Goal: Transaction & Acquisition: Purchase product/service

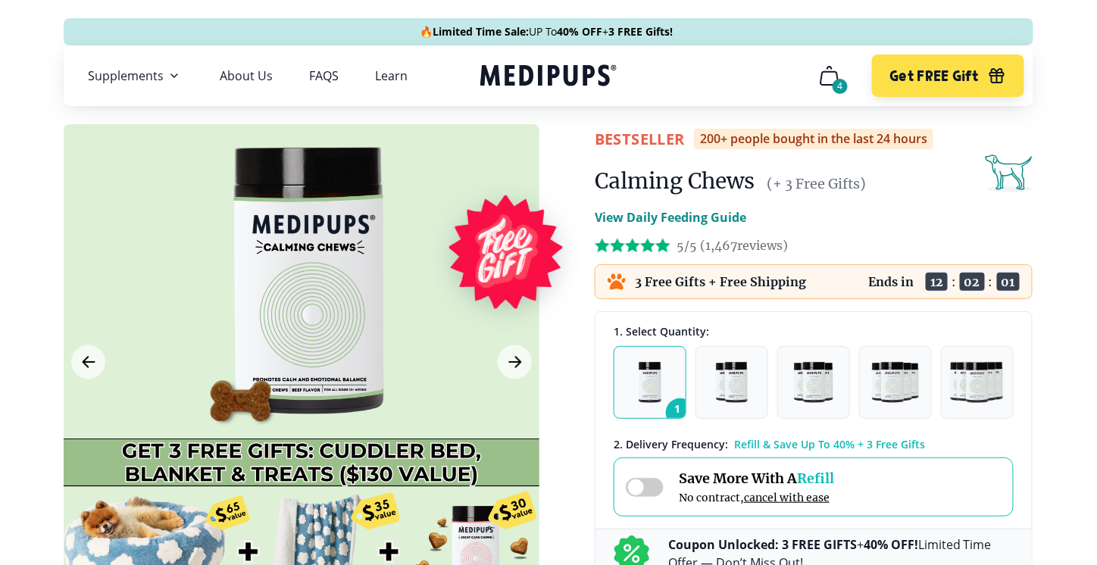
click at [838, 85] on div "4" at bounding box center [839, 86] width 15 height 15
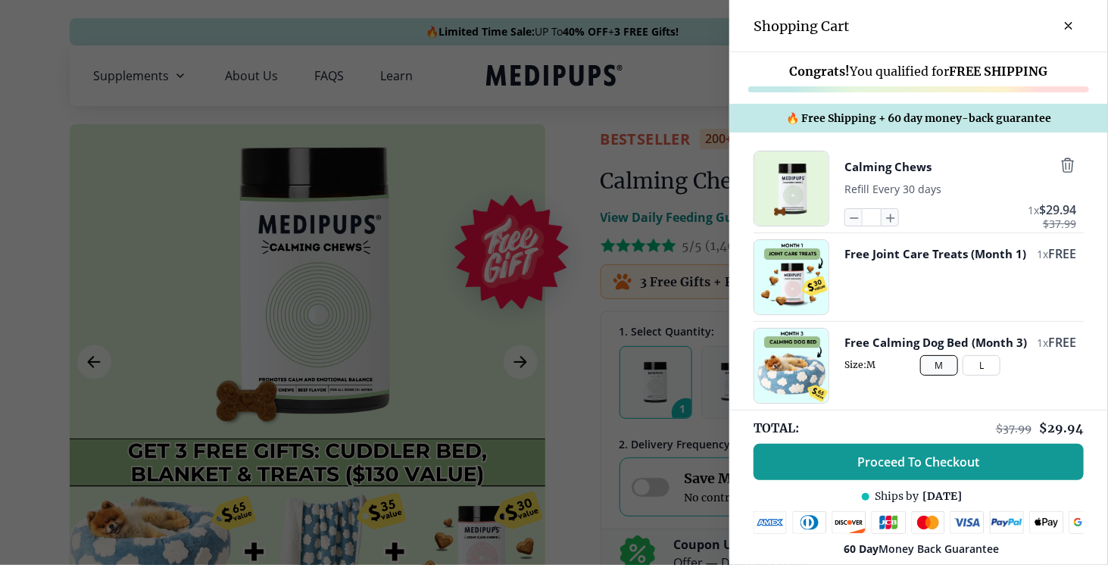
click at [946, 454] on span "Proceed To Checkout" at bounding box center [919, 461] width 122 height 15
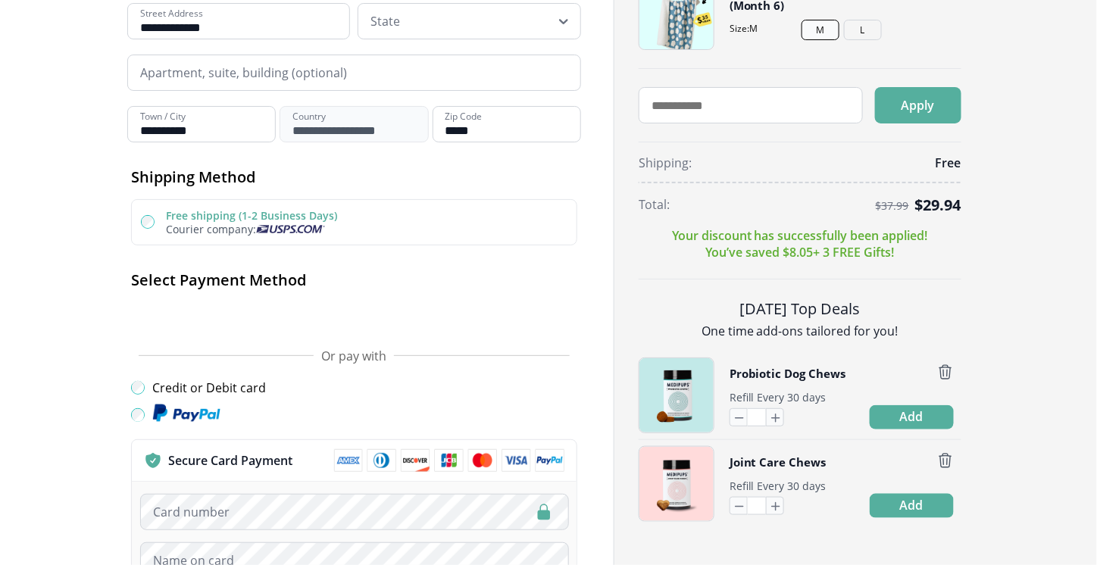
scroll to position [311, 0]
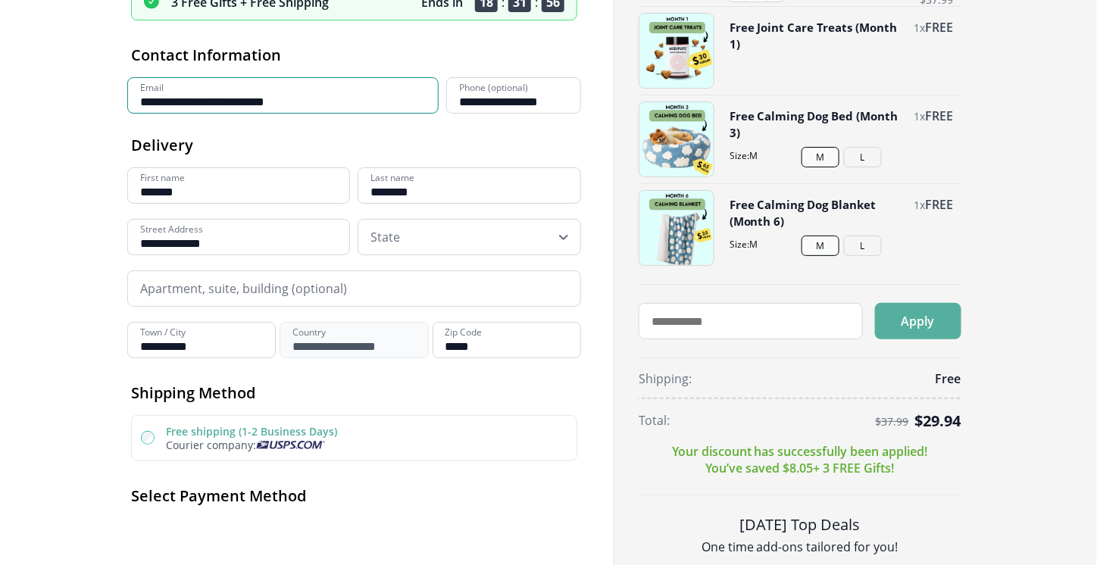
click at [1038, 430] on div "Calming Chews Refill Every 30 days * 1 x $ 29.94 $ 37.99 Free Joint Care Treats…" at bounding box center [849, 331] width 421 height 814
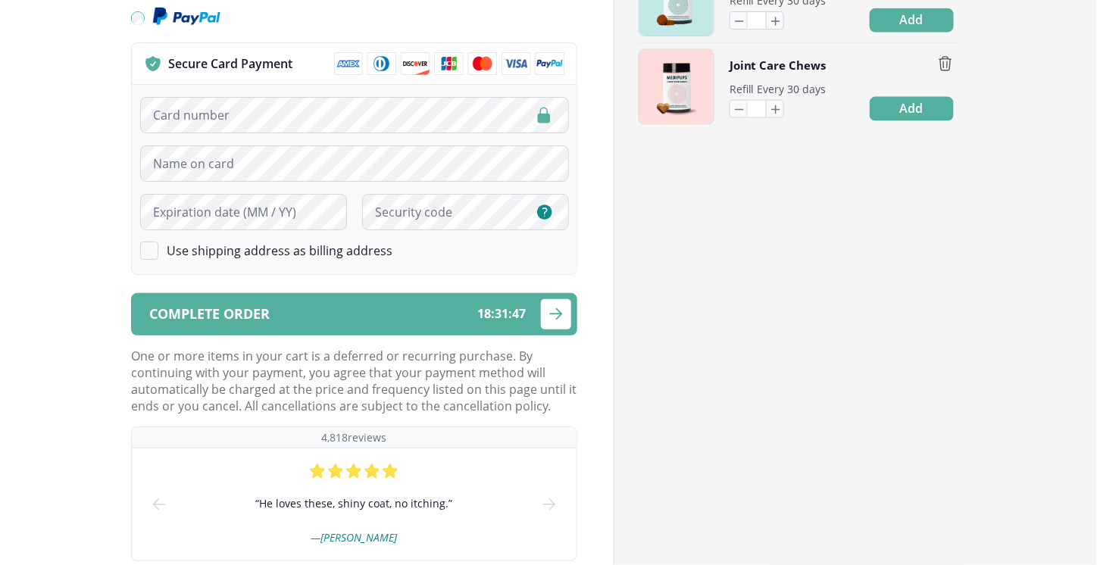
scroll to position [707, 0]
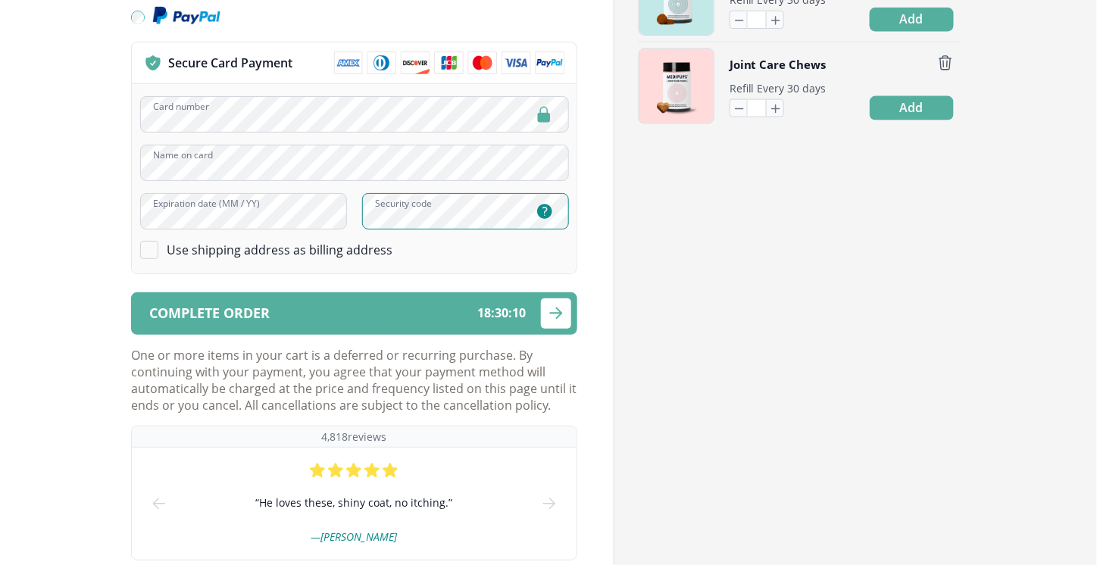
click at [62, 434] on div "**********" at bounding box center [548, 134] width 1097 height 1682
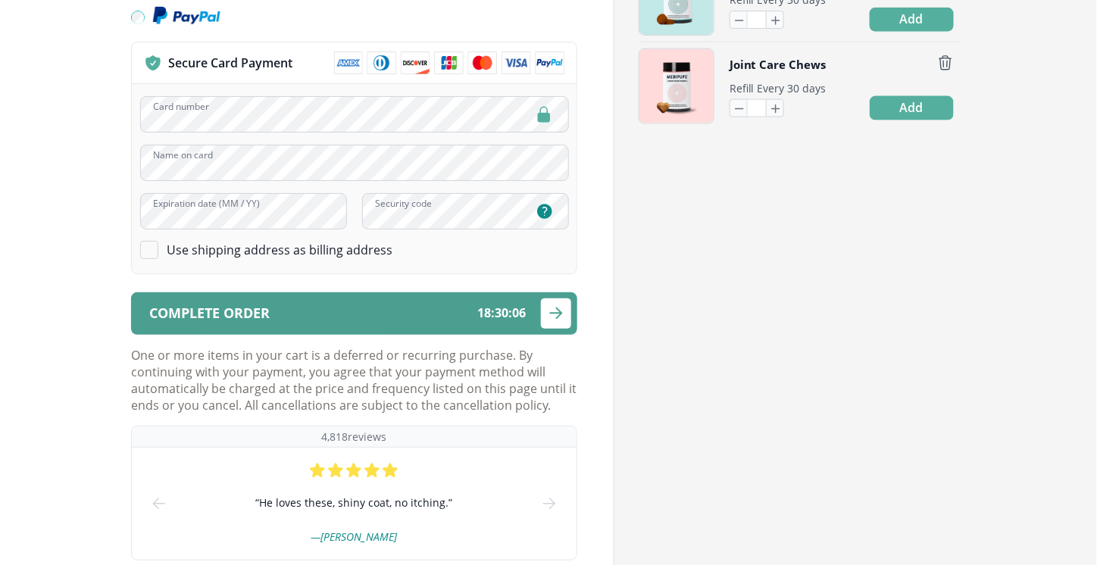
click at [242, 313] on span "Complete order" at bounding box center [209, 313] width 120 height 14
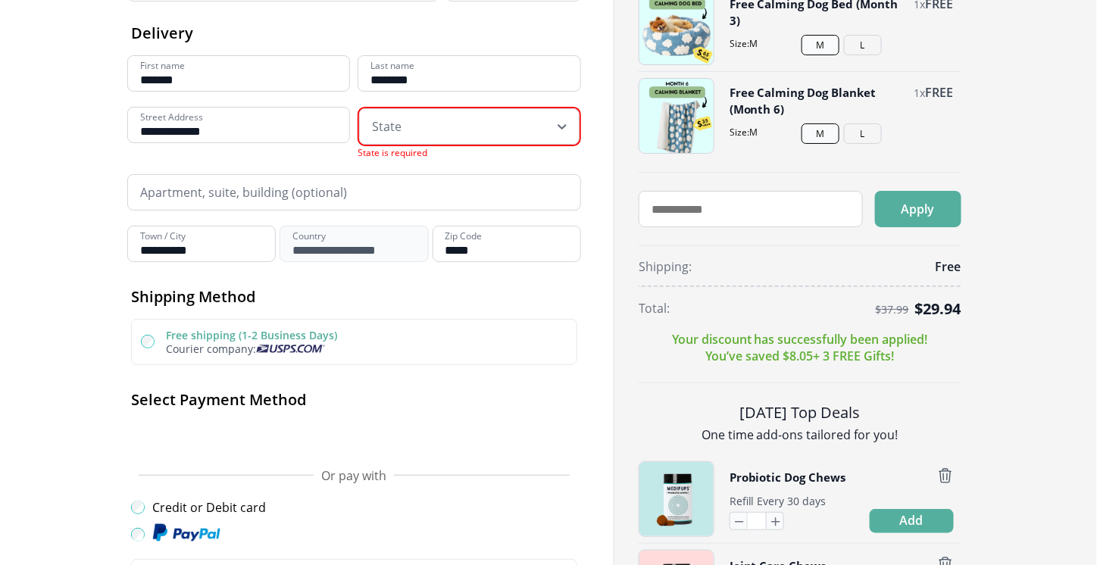
scroll to position [198, 0]
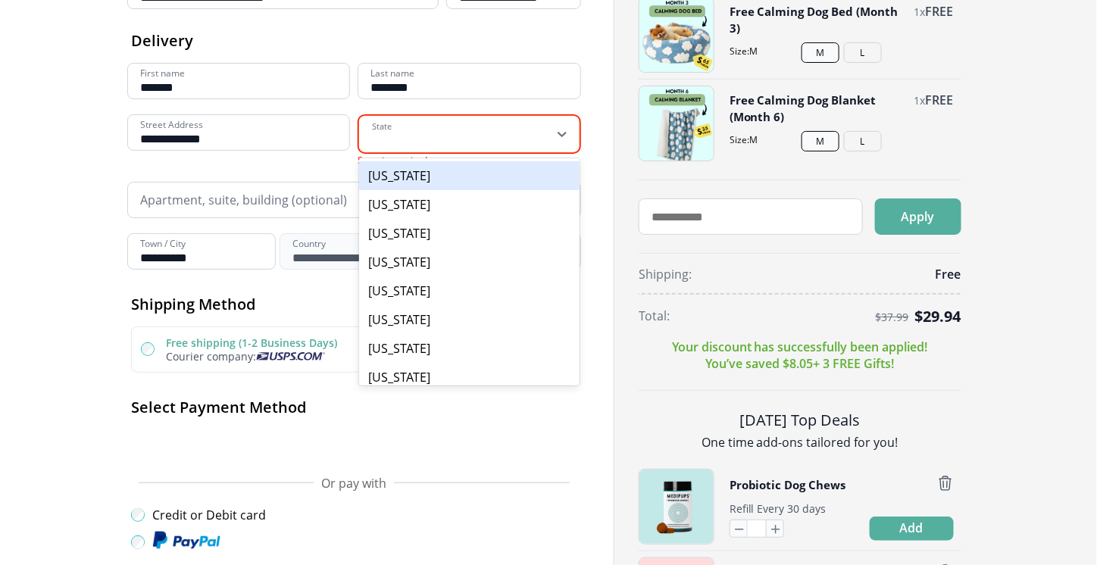
type input "*"
click at [398, 233] on div "[US_STATE]" at bounding box center [469, 233] width 220 height 29
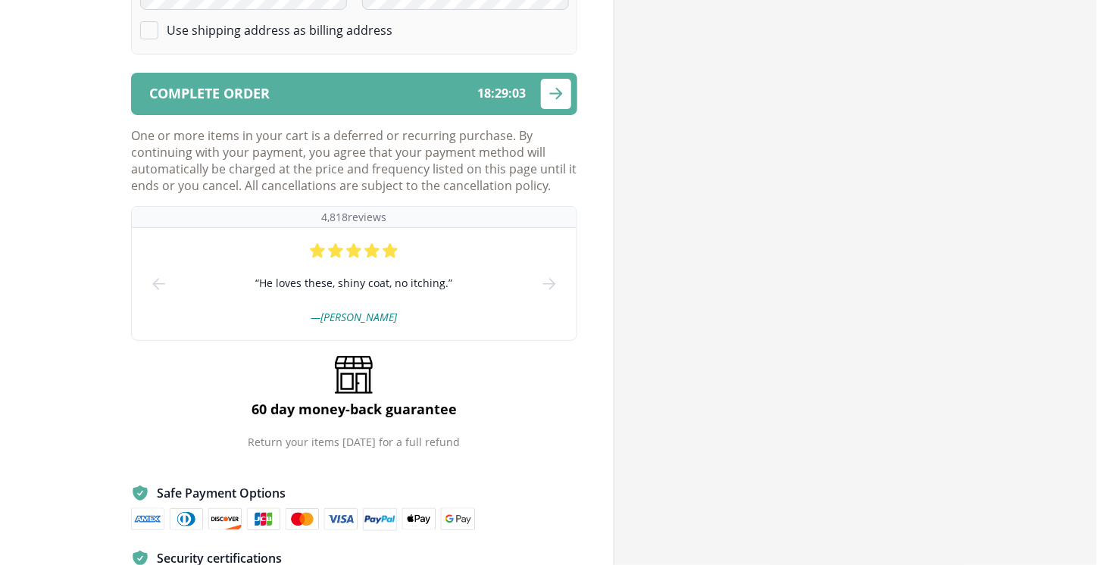
scroll to position [927, 0]
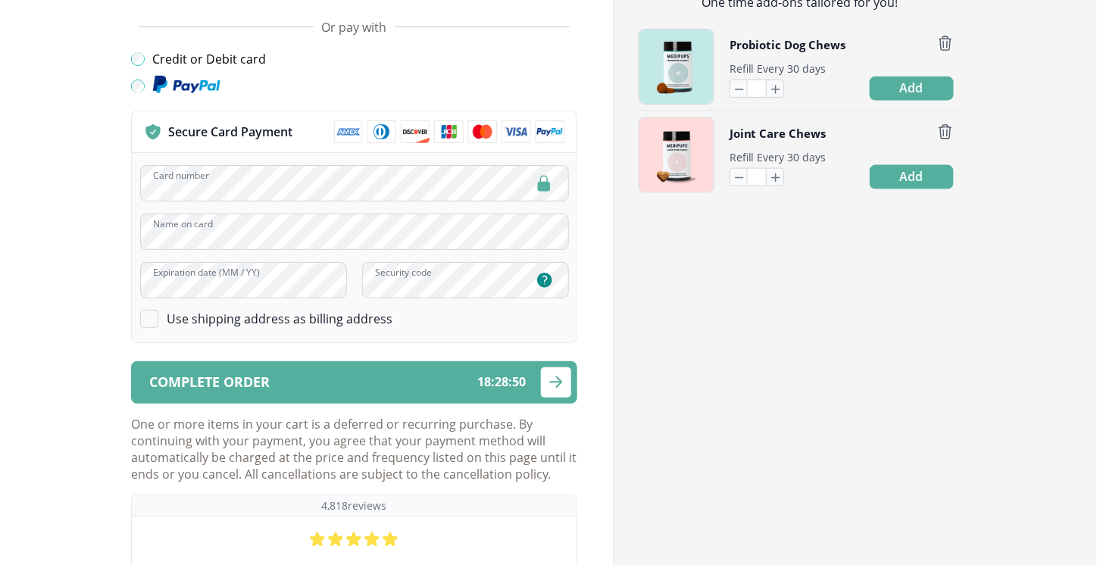
scroll to position [638, 0]
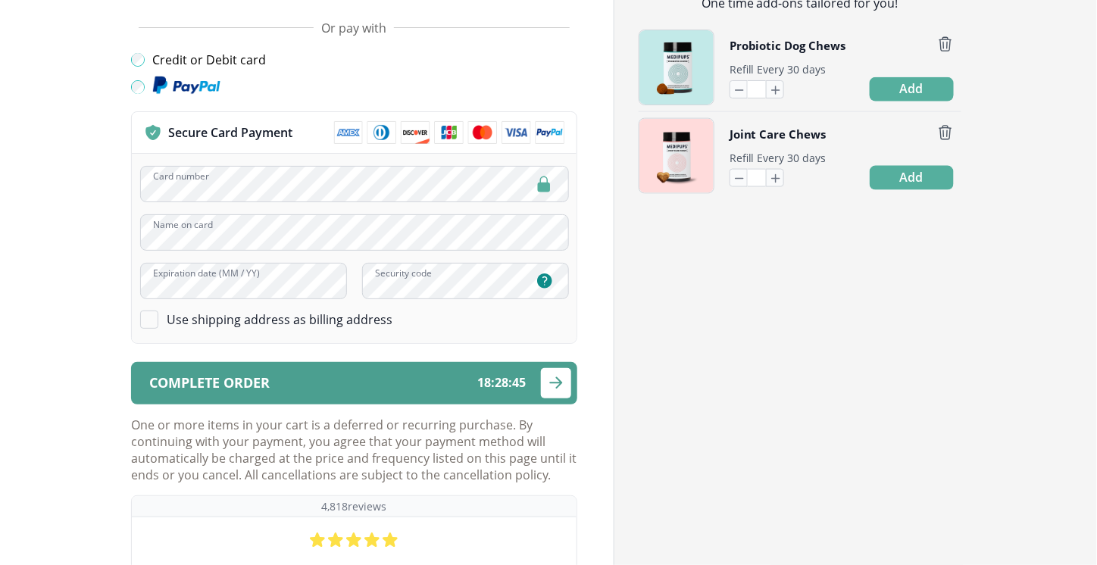
click at [286, 384] on div "Complete order 18 : 28 : 45" at bounding box center [337, 383] width 376 height 14
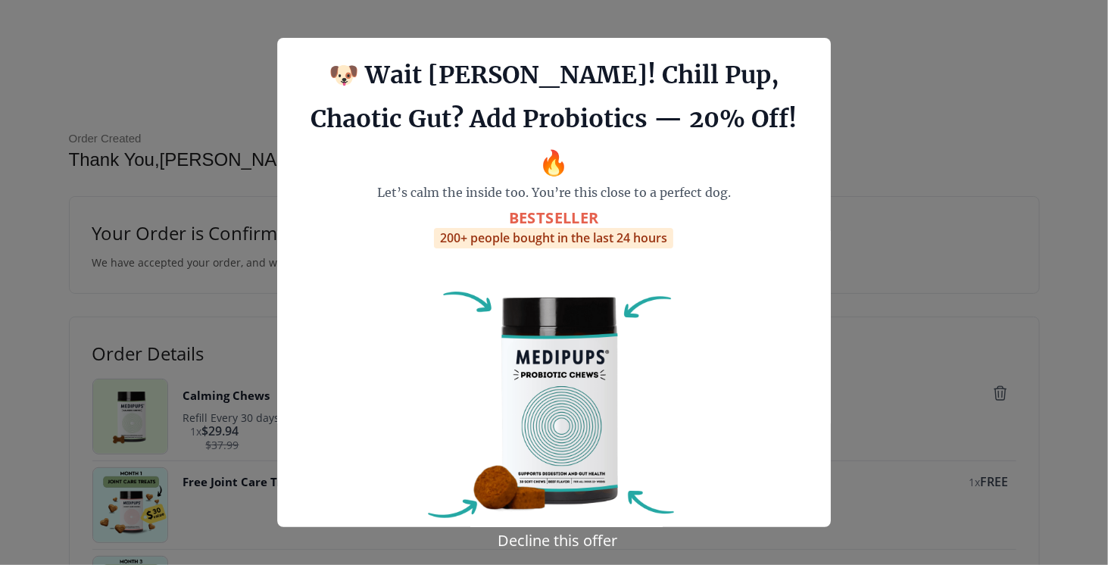
click at [548, 545] on button "Decline this offer" at bounding box center [557, 540] width 129 height 22
